Goal: Find contact information: Find contact information

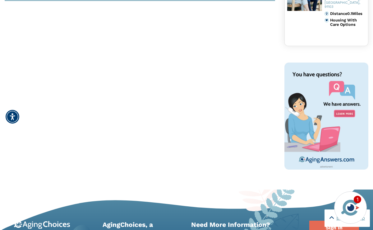
scroll to position [311, 0]
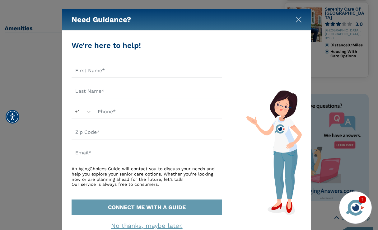
click at [296, 19] on img "Close" at bounding box center [298, 19] width 6 height 6
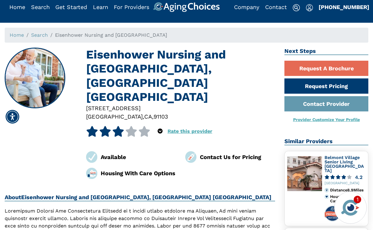
scroll to position [0, 0]
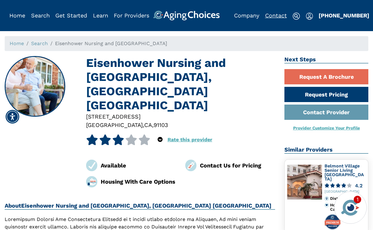
click at [272, 16] on link "Contact" at bounding box center [276, 15] width 22 height 7
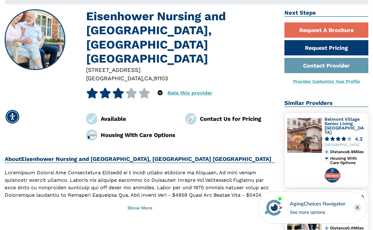
scroll to position [62, 0]
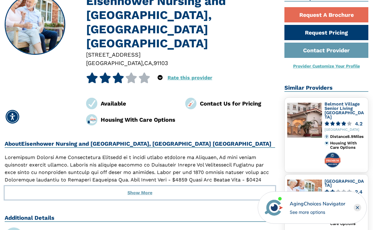
click at [134, 186] on button "Show More" at bounding box center [140, 193] width 270 height 14
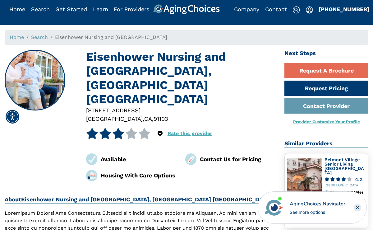
scroll to position [0, 0]
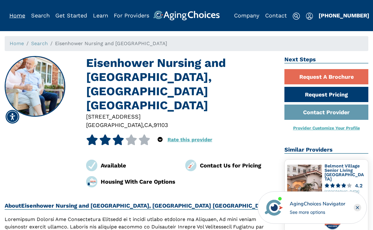
click at [18, 16] on link "Home" at bounding box center [17, 15] width 16 height 7
